Goal: Task Accomplishment & Management: Complete application form

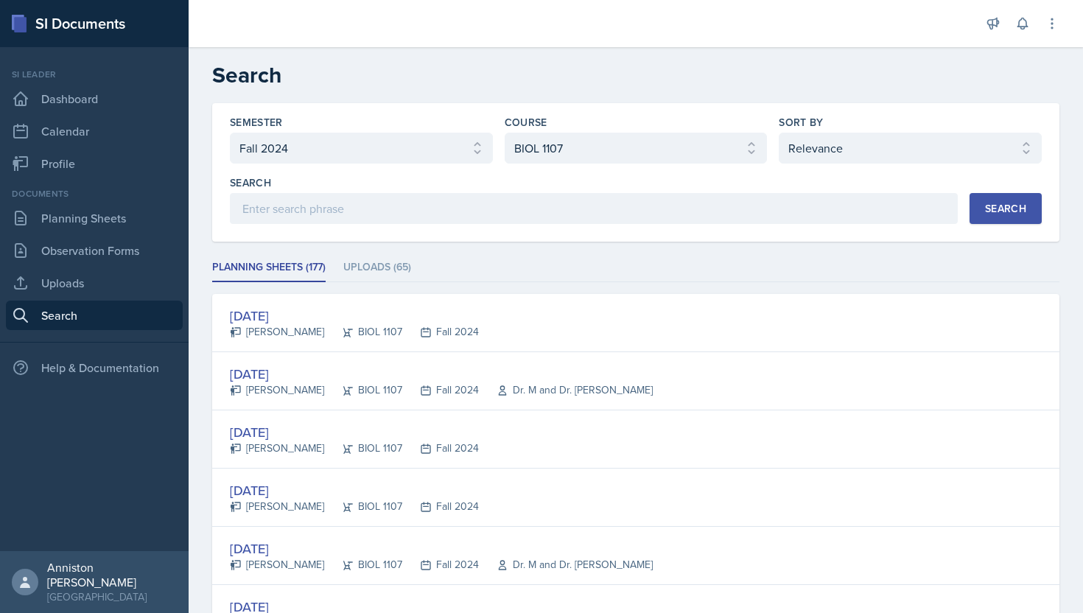
select select "a8ed5ca7-d3a3-44eb-ad59-ceca828f7d72"
select select "a0067b6f-3d76-4e76-8e19-0da8f959099c"
select select "1"
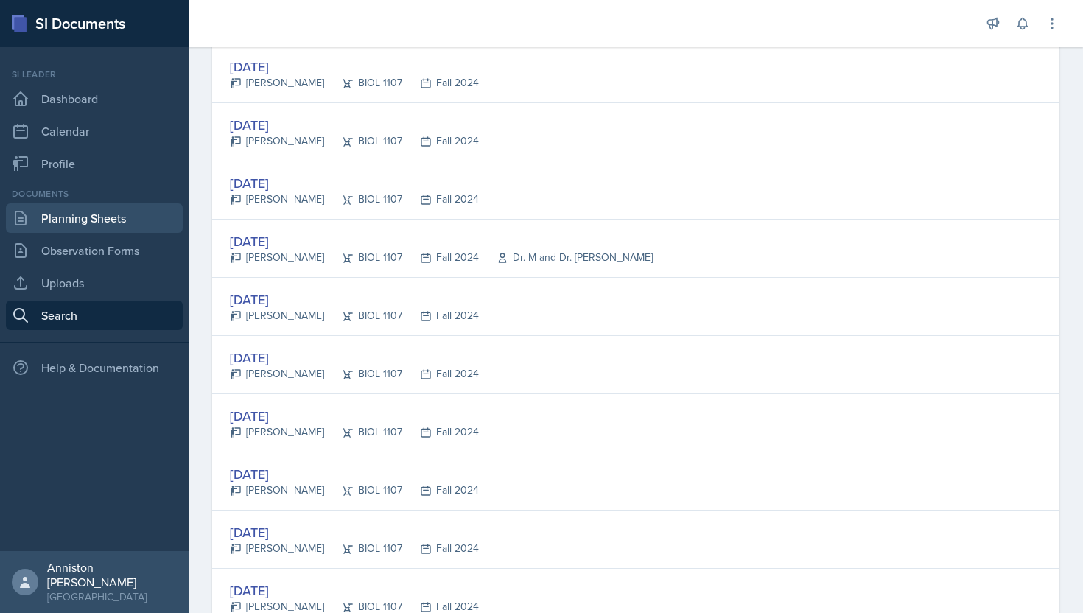
click at [147, 229] on link "Planning Sheets" at bounding box center [94, 217] width 177 height 29
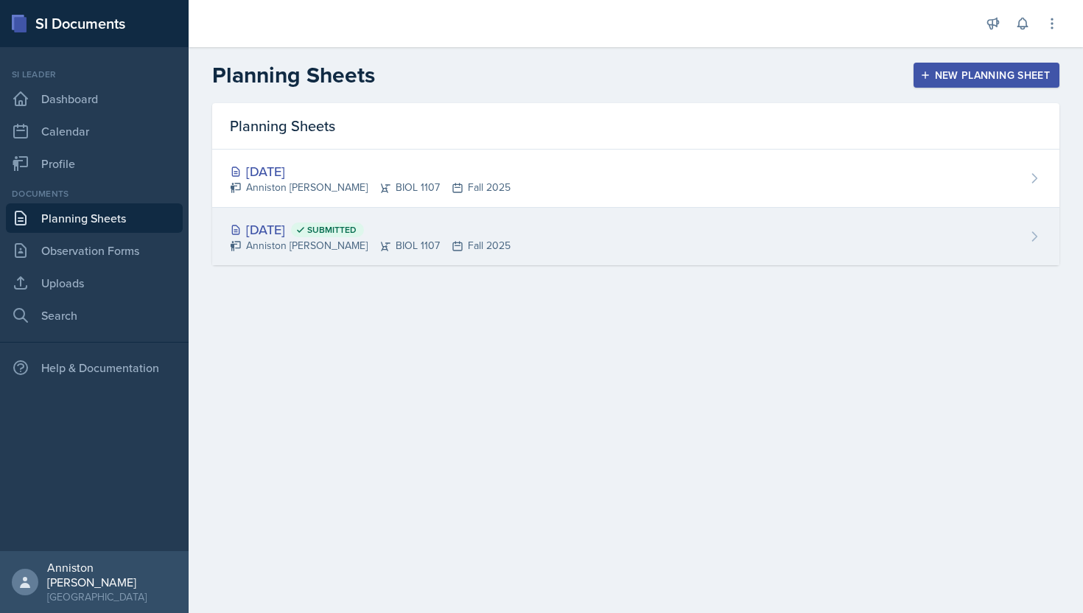
click at [546, 239] on div "[DATE] Submitted Anniston [PERSON_NAME] BIOL 1107 Fall 2025" at bounding box center [635, 236] width 847 height 57
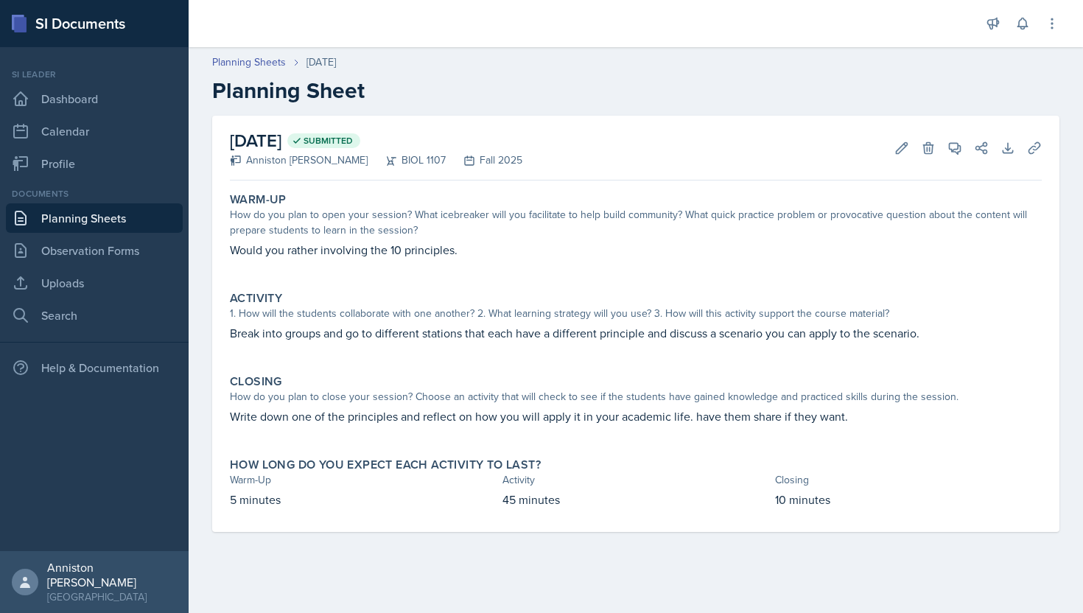
click at [46, 213] on link "Planning Sheets" at bounding box center [94, 217] width 177 height 29
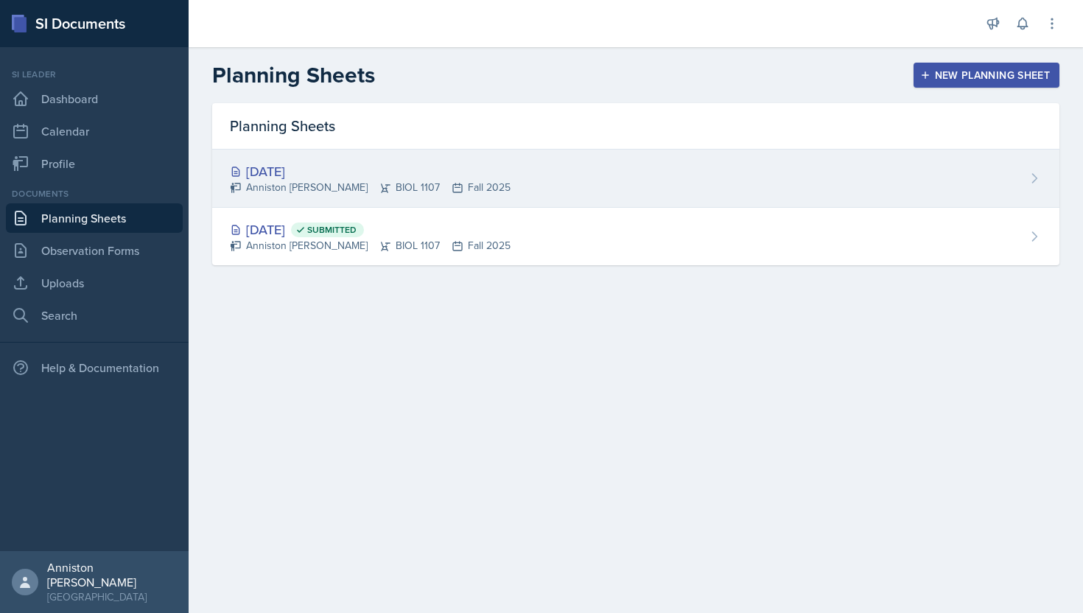
click at [529, 194] on div "[DATE] Anniston [PERSON_NAME] BIOL 1107 Fall 2025" at bounding box center [635, 178] width 847 height 58
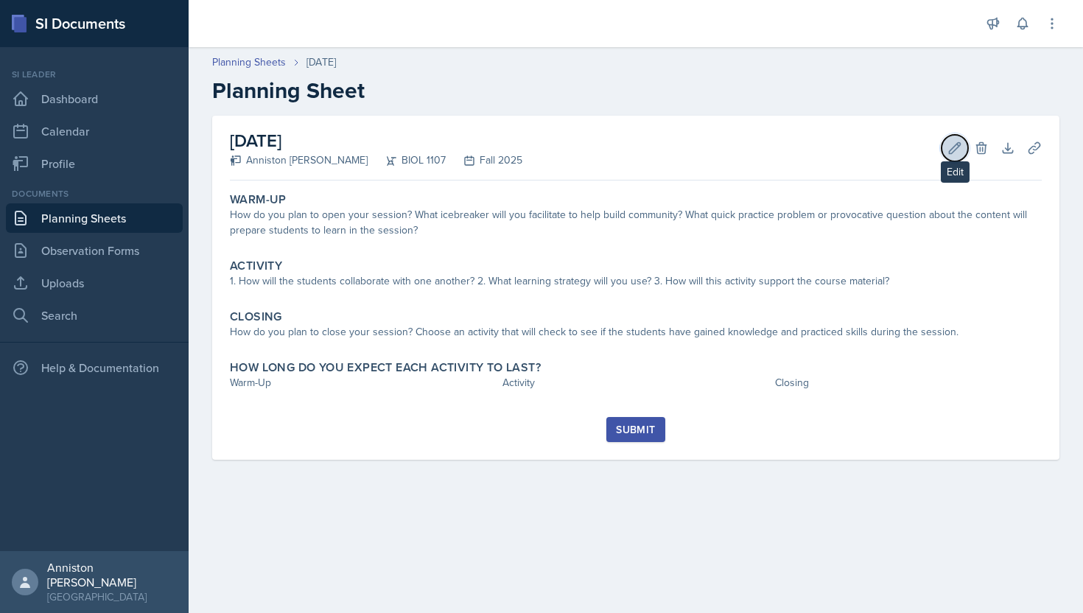
click at [949, 145] on icon at bounding box center [954, 148] width 15 height 15
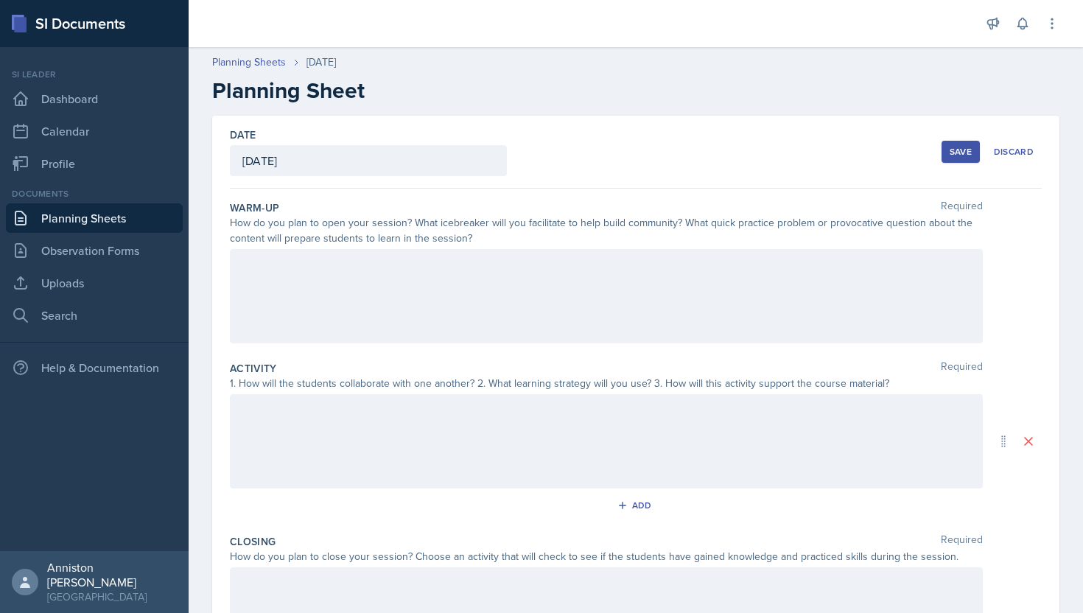
click at [616, 303] on div at bounding box center [606, 296] width 753 height 94
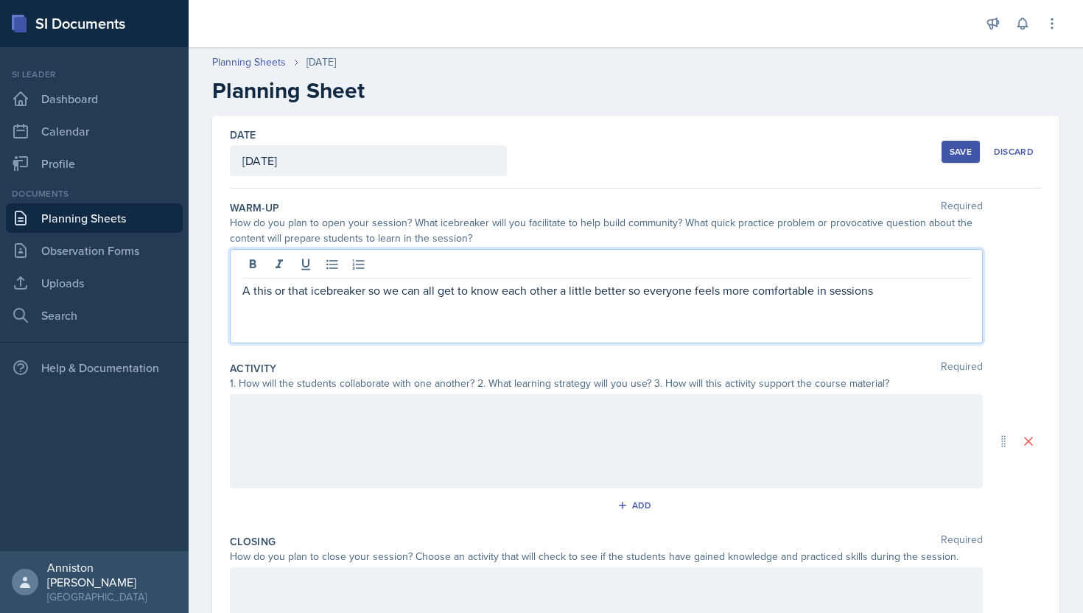
click at [636, 430] on div at bounding box center [606, 441] width 753 height 94
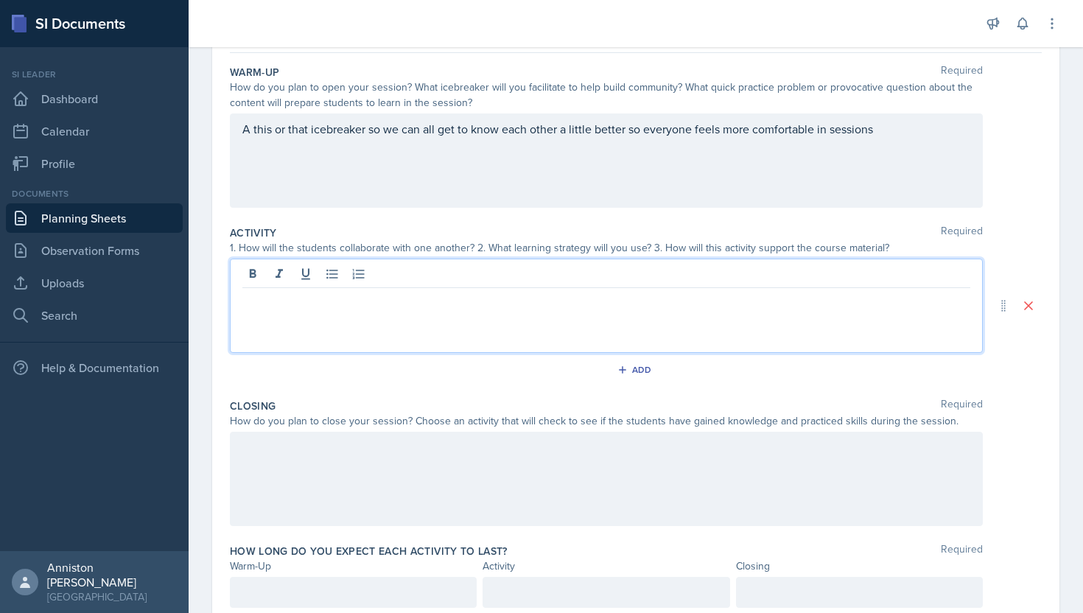
scroll to position [137, 0]
click at [484, 362] on div "Add" at bounding box center [636, 371] width 812 height 28
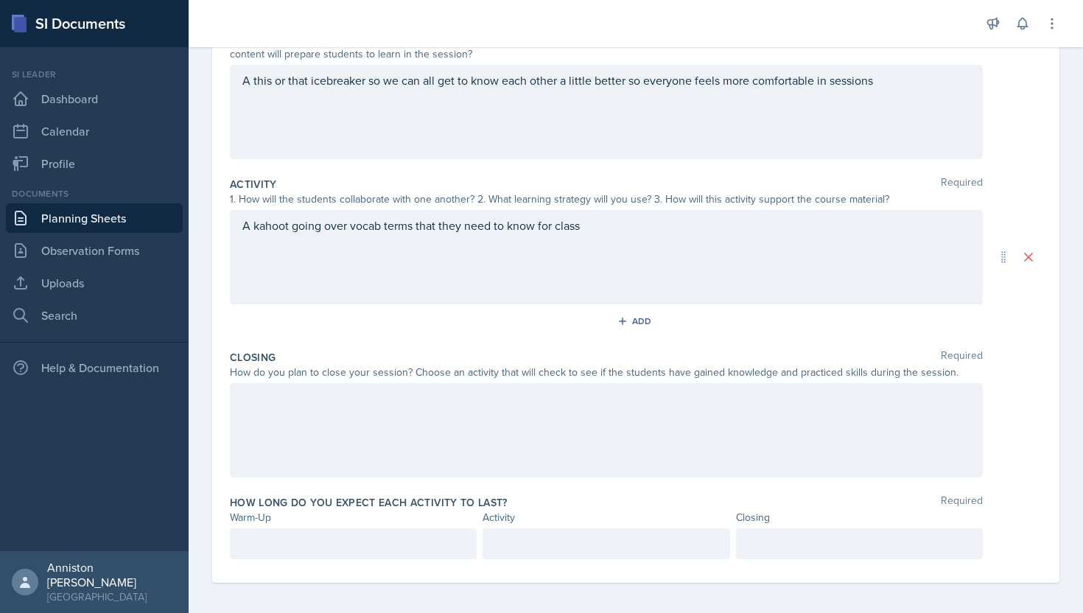
scroll to position [189, 0]
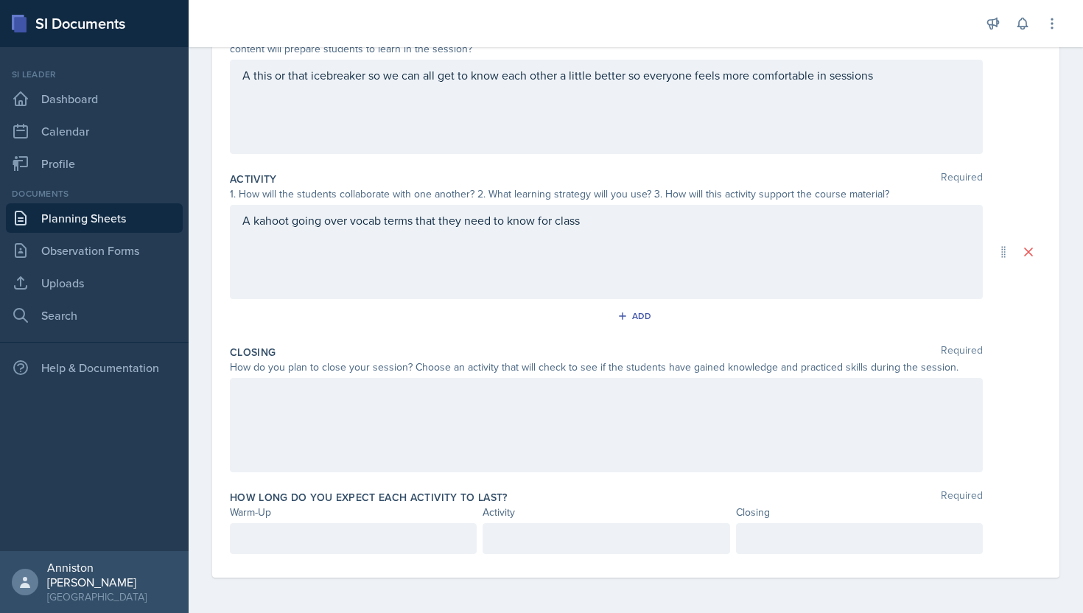
click at [481, 409] on div at bounding box center [606, 425] width 753 height 94
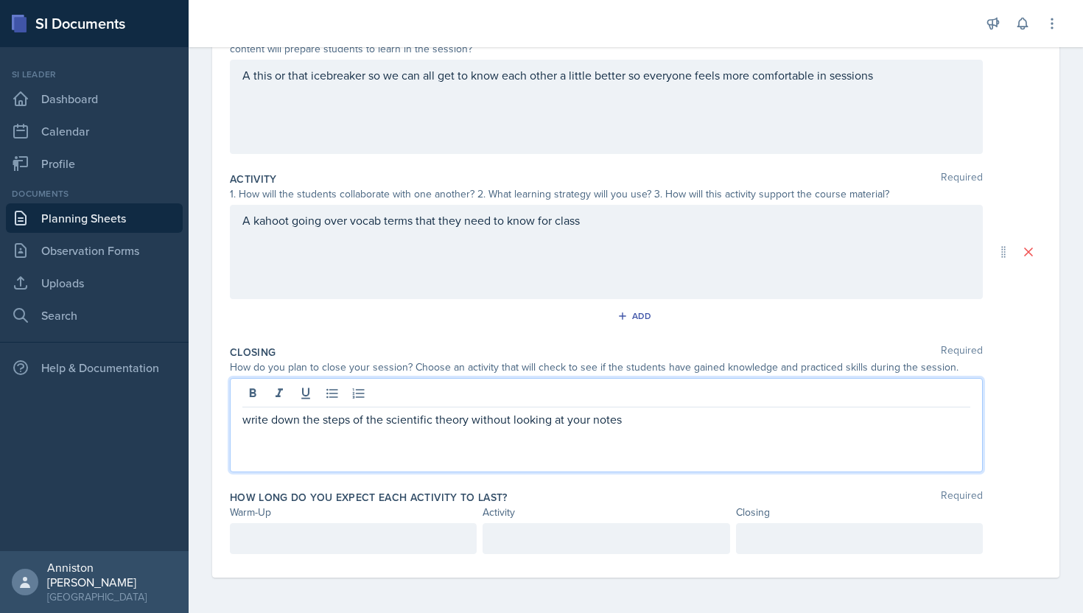
click at [247, 324] on div "Add" at bounding box center [636, 319] width 812 height 28
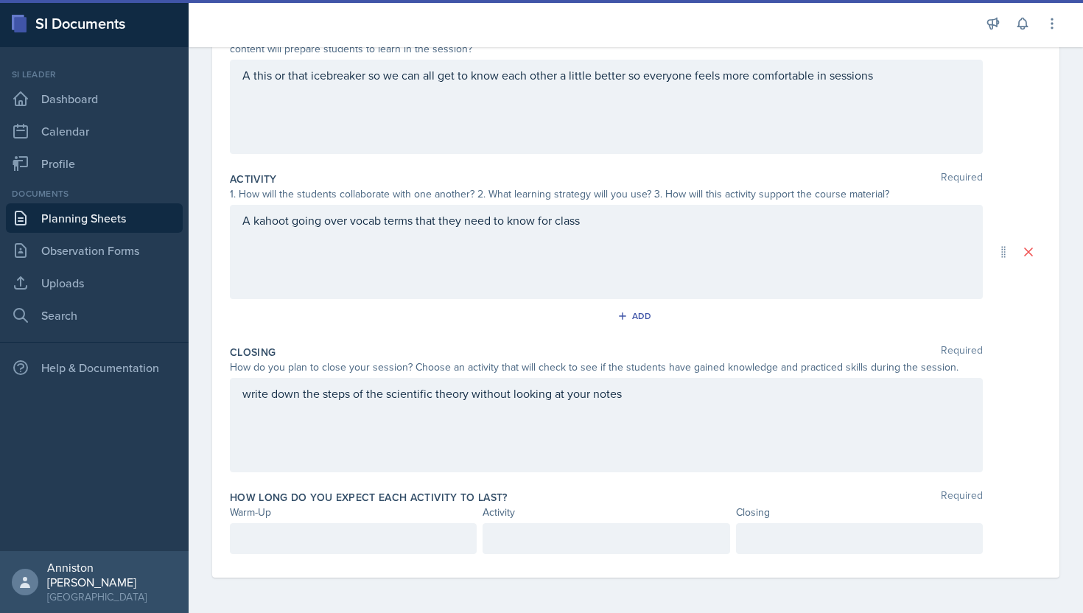
click at [415, 538] on div at bounding box center [353, 538] width 247 height 31
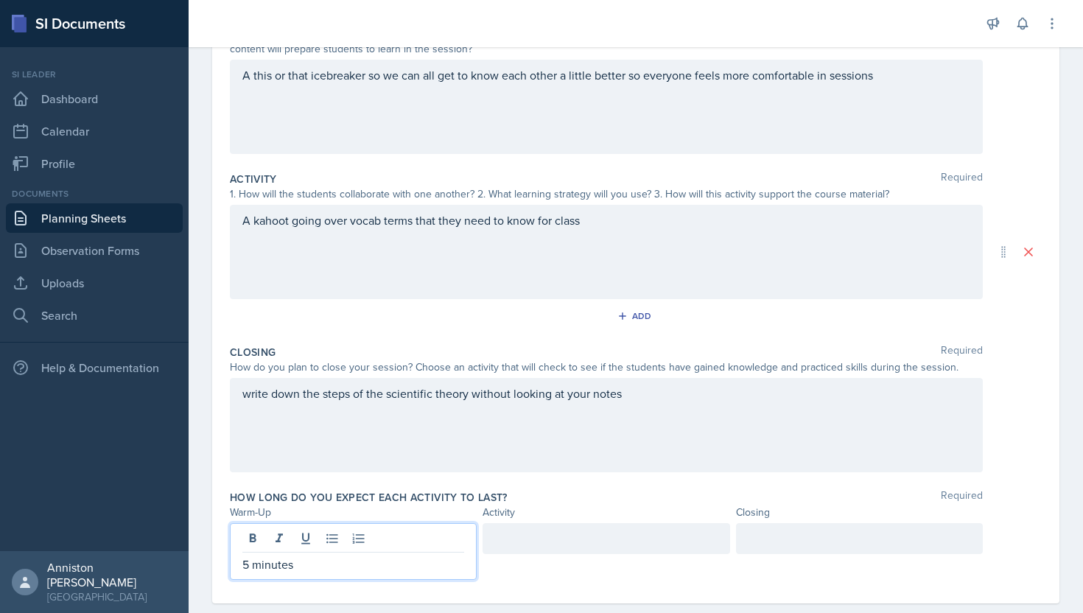
click at [574, 541] on div at bounding box center [605, 538] width 247 height 31
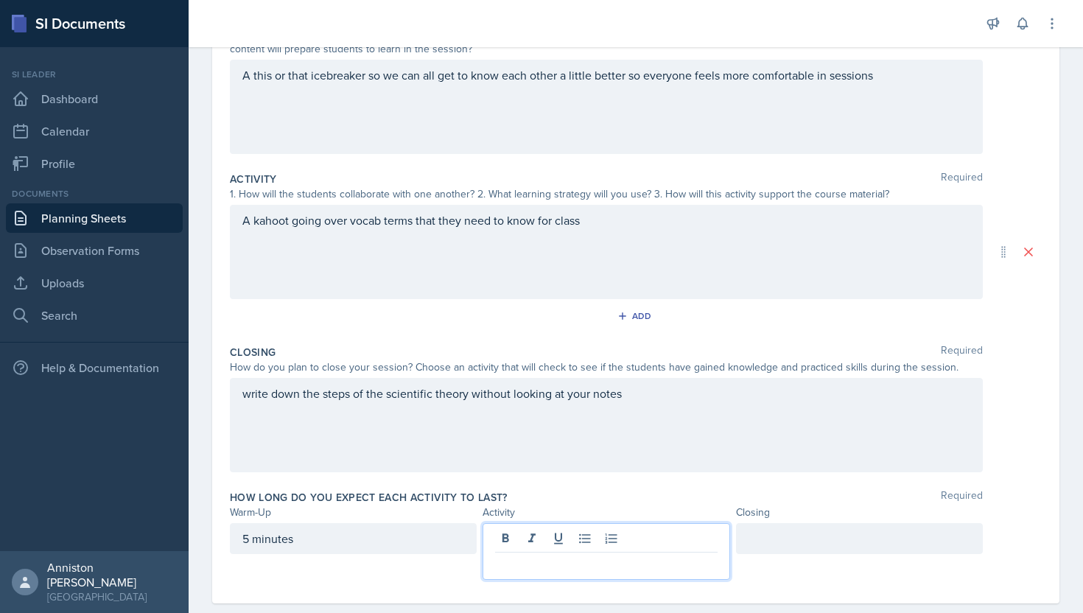
click at [248, 538] on div "5 minutes" at bounding box center [353, 538] width 247 height 31
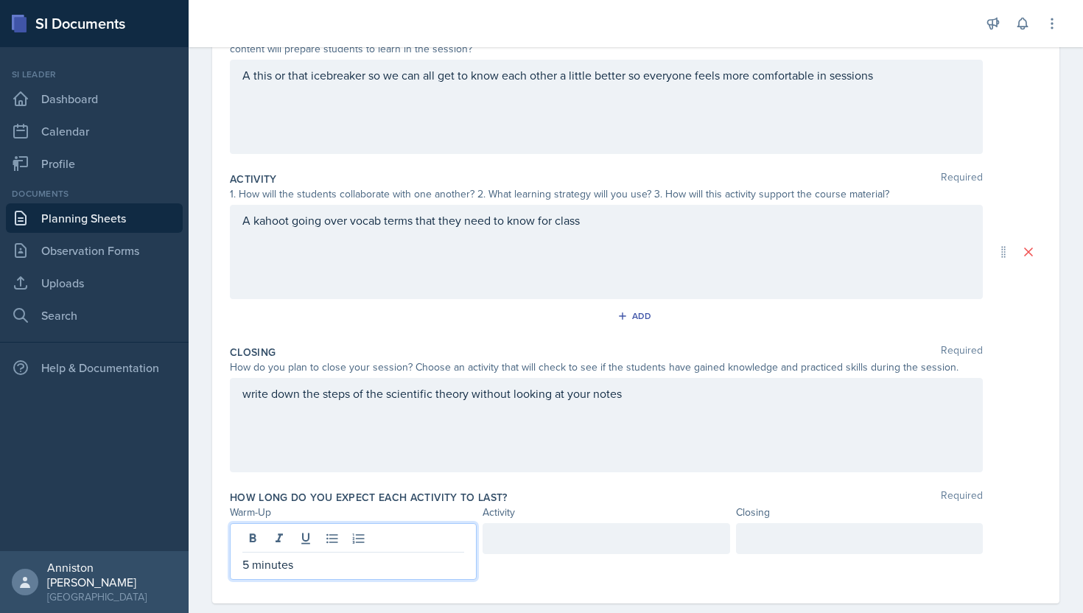
click at [781, 540] on div at bounding box center [859, 538] width 247 height 31
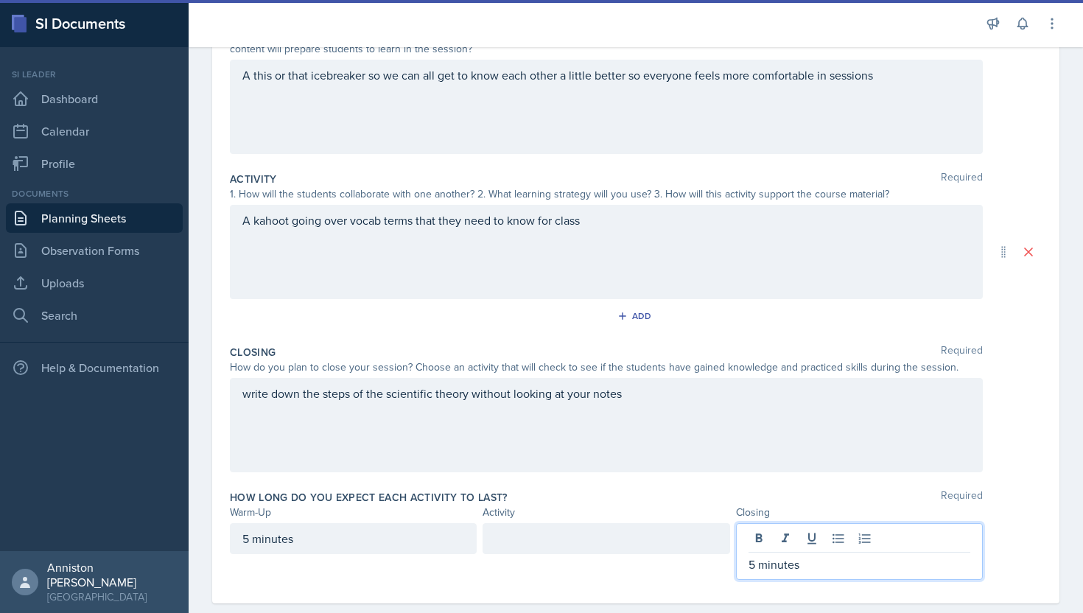
click at [691, 549] on div at bounding box center [605, 538] width 247 height 31
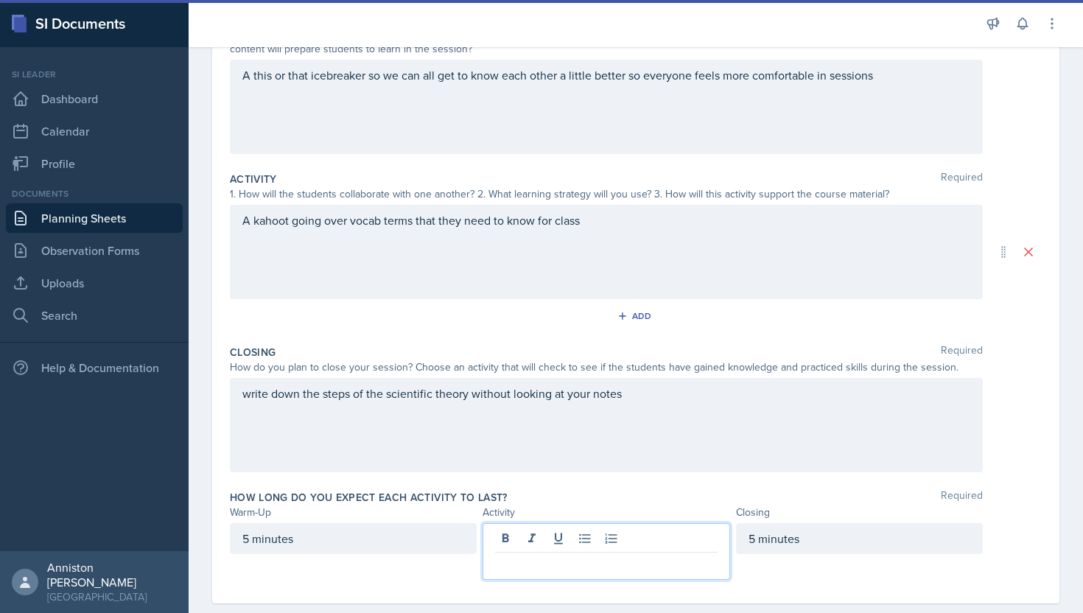
scroll to position [215, 0]
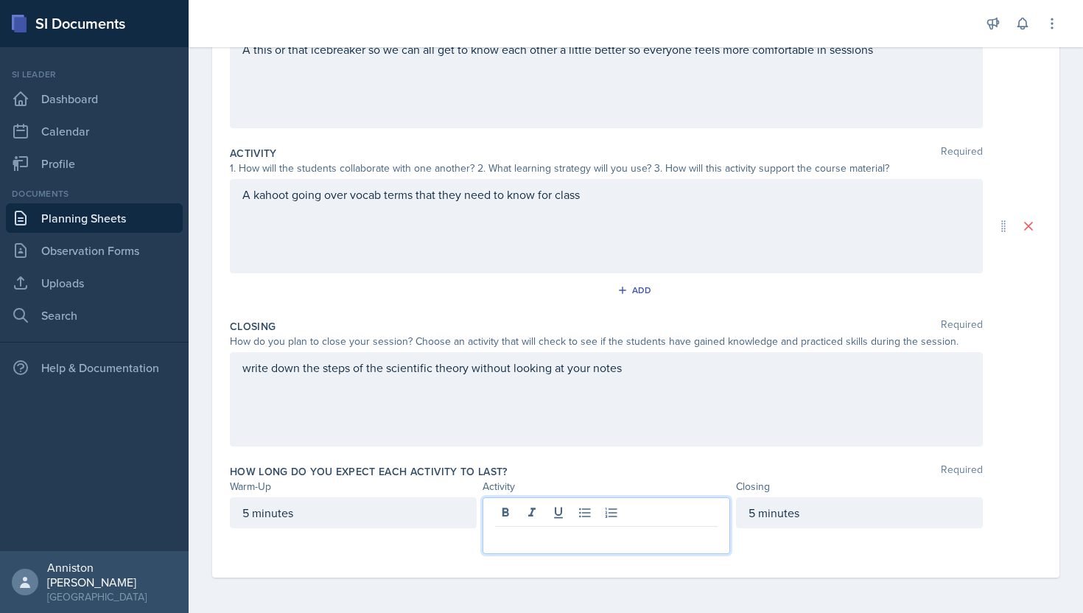
click at [249, 512] on div "5 minutes" at bounding box center [353, 512] width 247 height 31
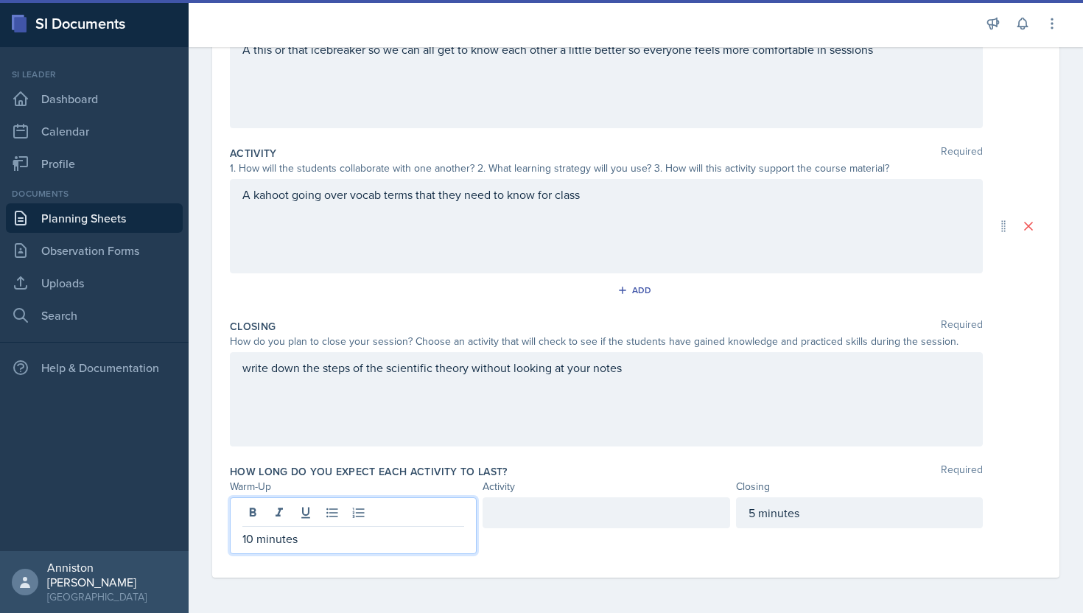
click at [586, 510] on div at bounding box center [605, 512] width 247 height 31
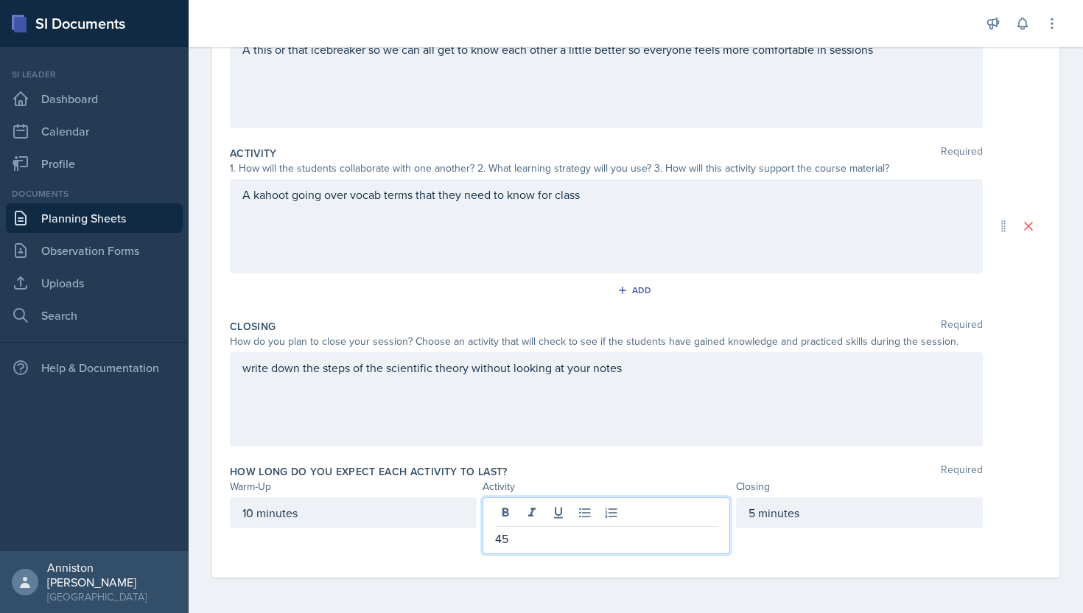
click at [619, 450] on div "Closing Required How do you plan to close your session? Choose an activity that…" at bounding box center [636, 385] width 812 height 145
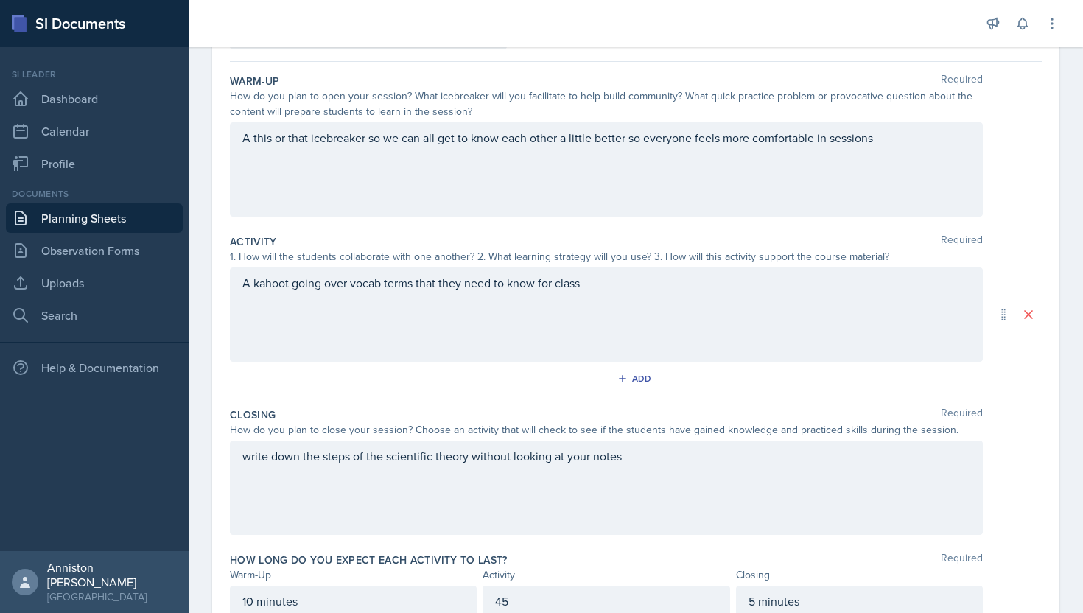
scroll to position [0, 0]
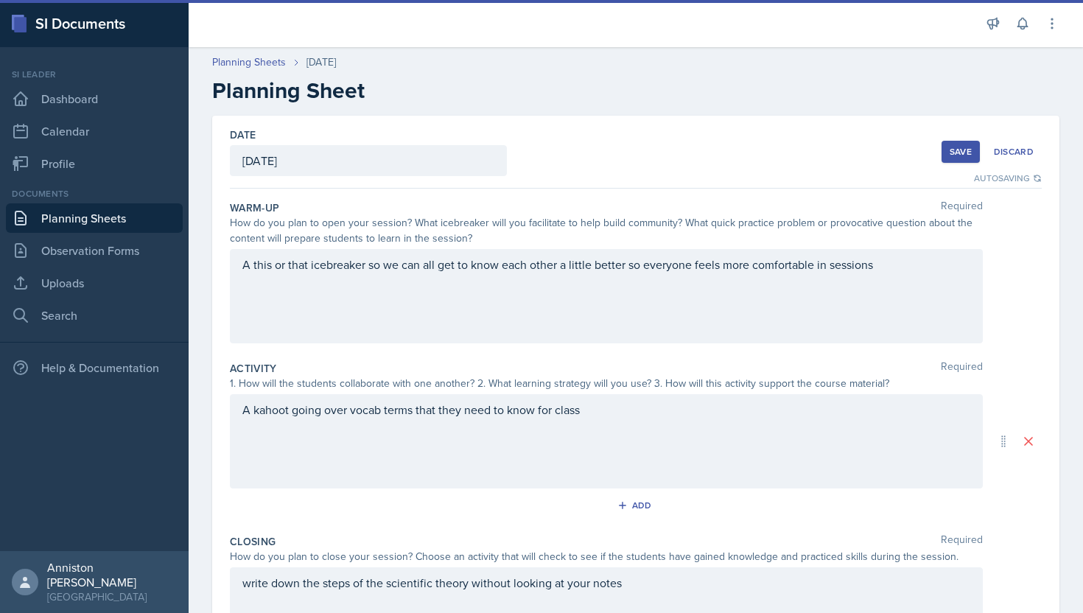
click at [960, 150] on div "Save" at bounding box center [960, 152] width 22 height 12
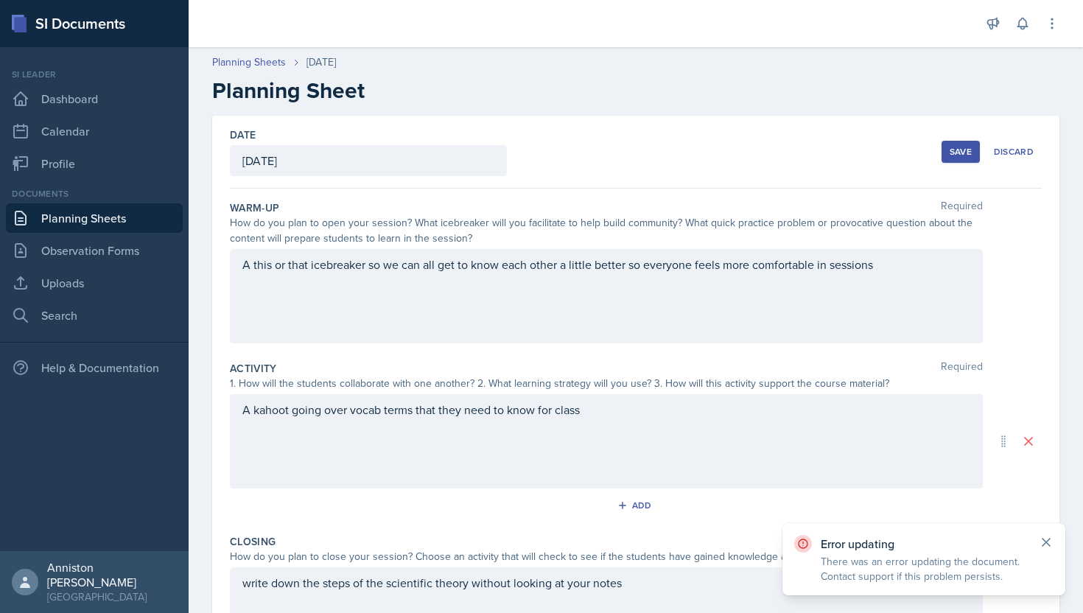
click at [1046, 542] on icon at bounding box center [1045, 542] width 15 height 15
click at [962, 149] on div "Save" at bounding box center [960, 152] width 22 height 12
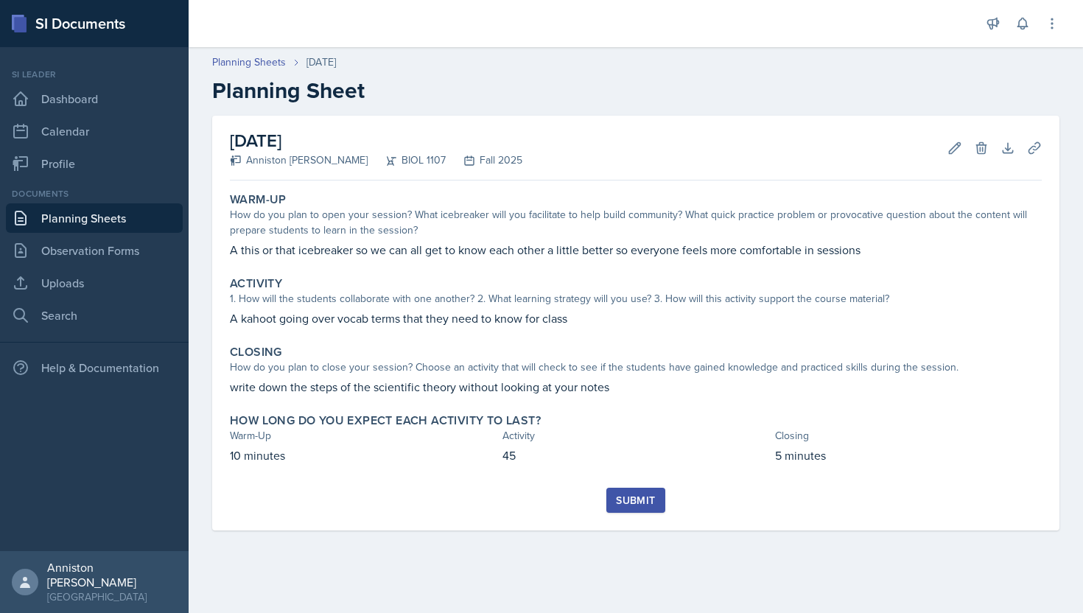
click at [638, 500] on div "Submit" at bounding box center [635, 500] width 39 height 12
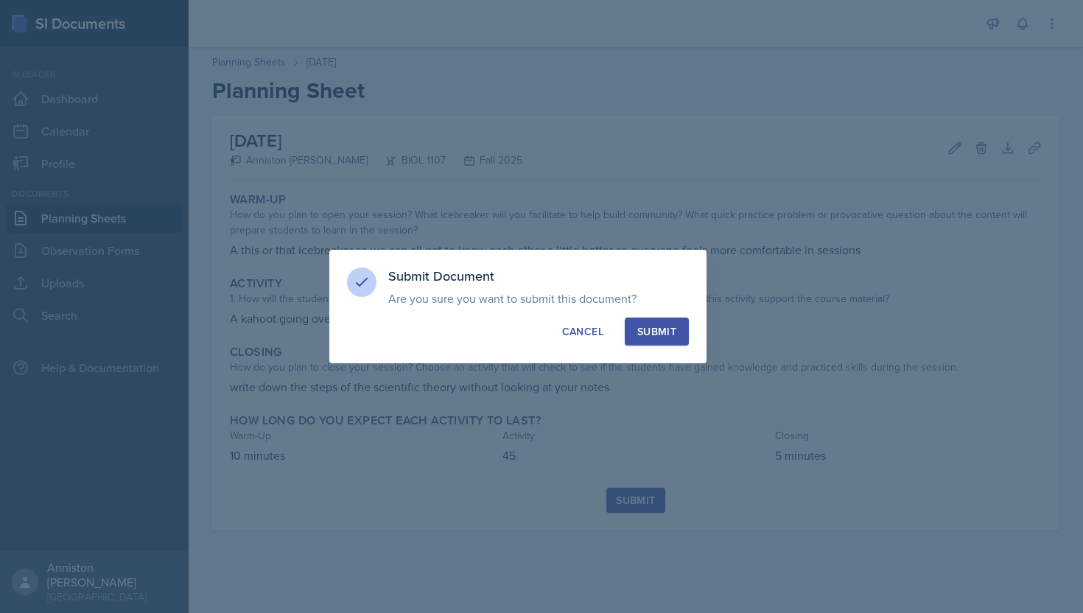
click at [663, 328] on div "Submit" at bounding box center [656, 331] width 39 height 15
